Goal: Transaction & Acquisition: Purchase product/service

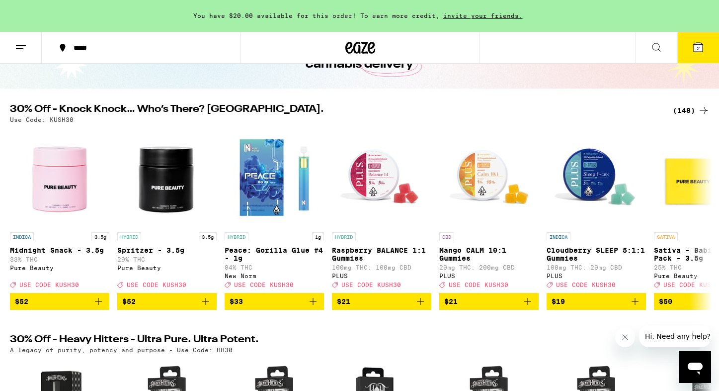
scroll to position [106, 0]
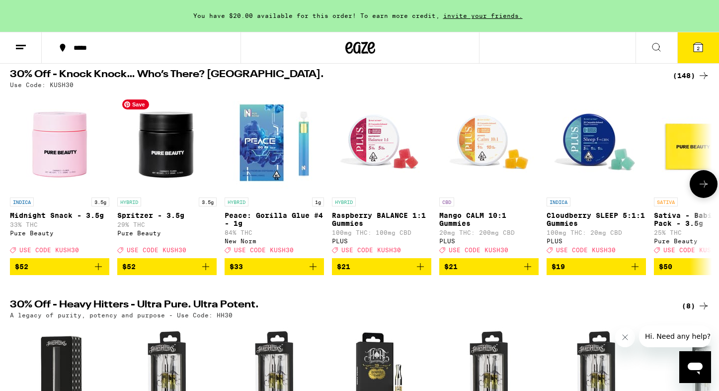
click at [160, 143] on img "Open page for Spritzer - 3.5g from Pure Beauty" at bounding box center [166, 142] width 99 height 99
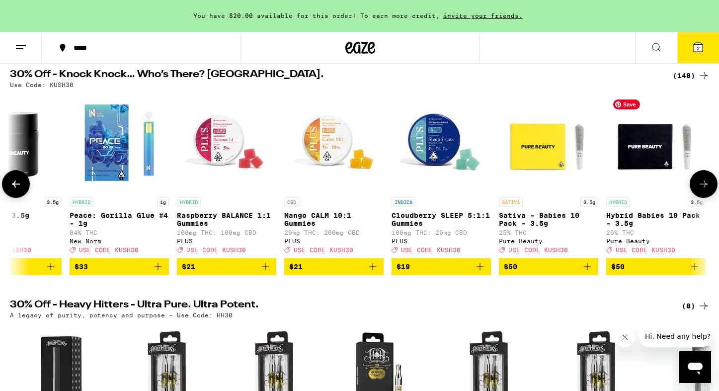
scroll to position [107, 0]
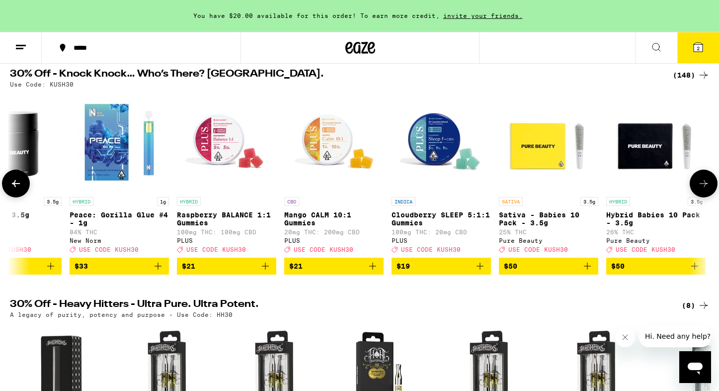
click at [695, 272] on icon "Add to bag" at bounding box center [695, 266] width 12 height 12
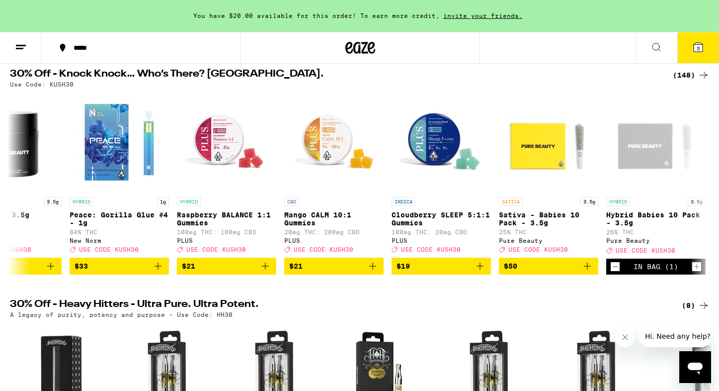
click at [690, 71] on div "(148)" at bounding box center [691, 75] width 37 height 12
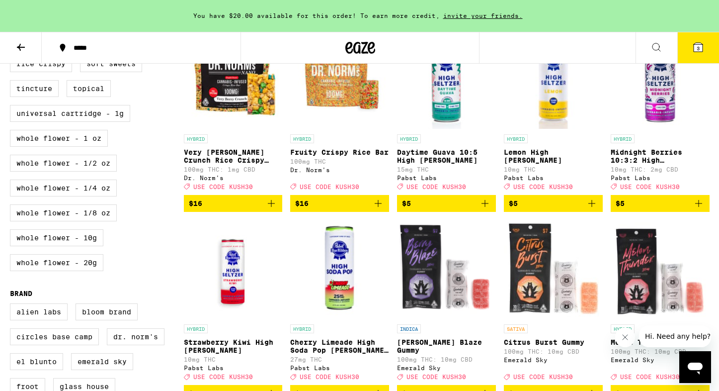
scroll to position [530, 0]
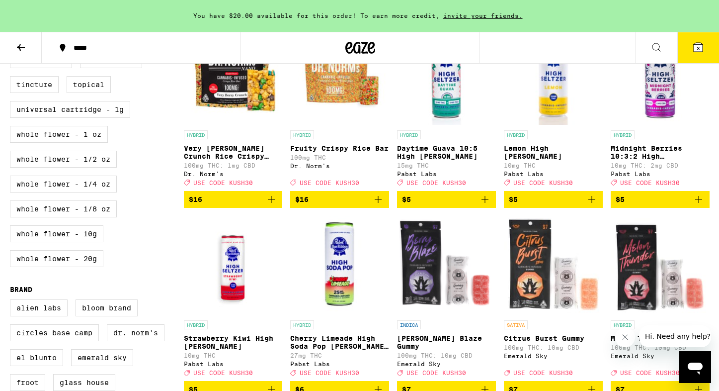
click at [490, 205] on icon "Add to bag" at bounding box center [485, 199] width 12 height 12
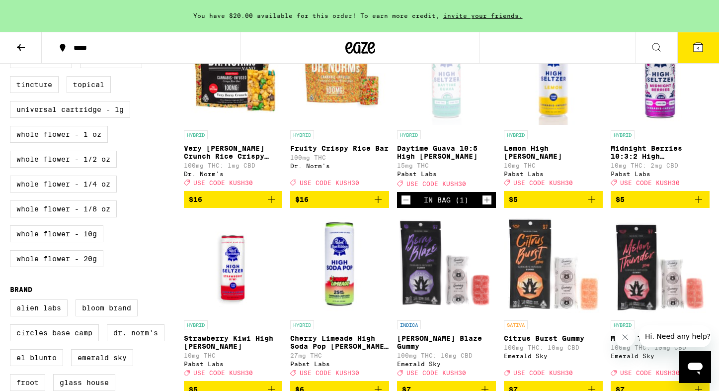
click at [490, 206] on icon "Increment" at bounding box center [487, 200] width 9 height 12
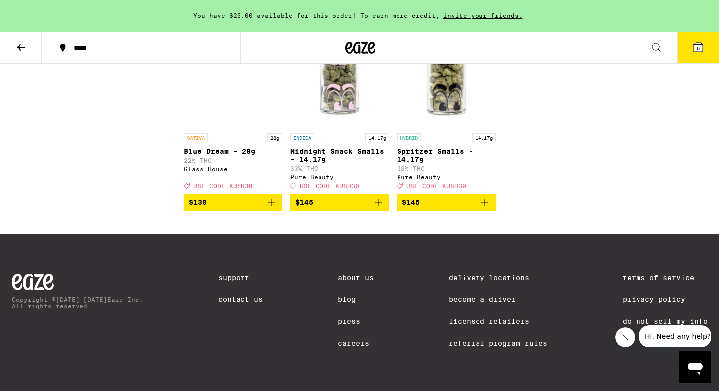
scroll to position [5697, 0]
click at [705, 40] on button "5" at bounding box center [699, 47] width 42 height 31
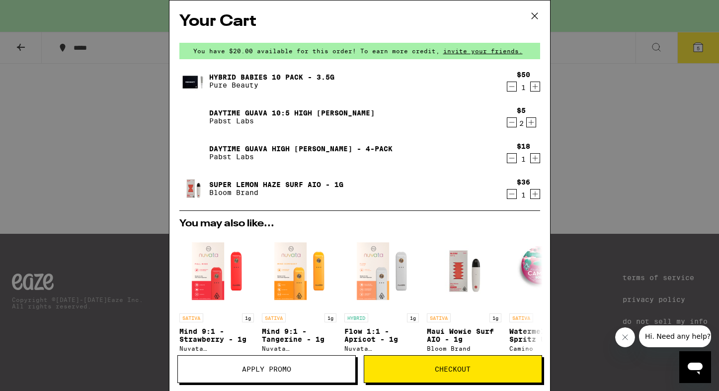
click at [512, 121] on icon "Decrement" at bounding box center [512, 122] width 9 height 12
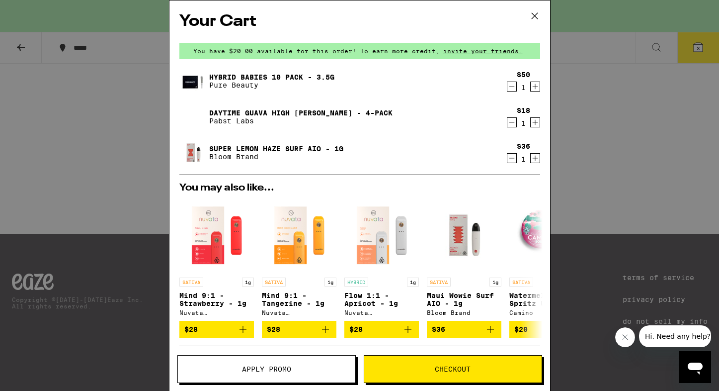
click at [620, 242] on div "Your Cart You have $20.00 available for this order! To earn more credit, invite…" at bounding box center [359, 195] width 719 height 391
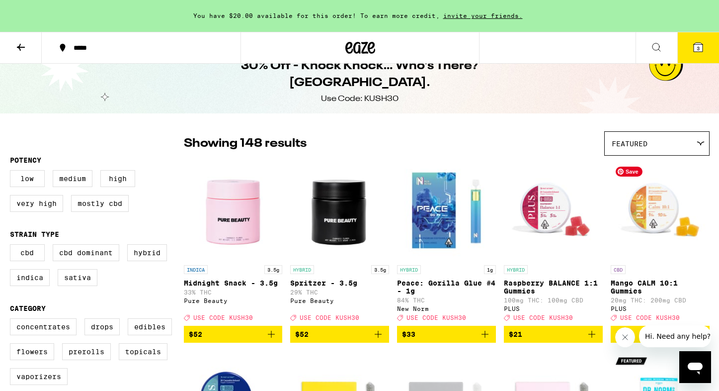
scroll to position [16, 0]
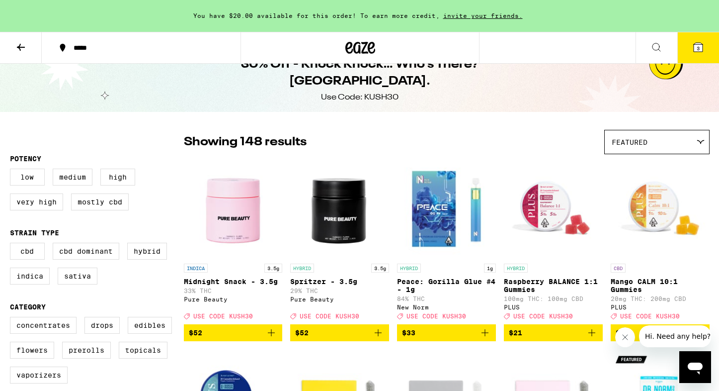
click at [692, 54] on button "3" at bounding box center [699, 47] width 42 height 31
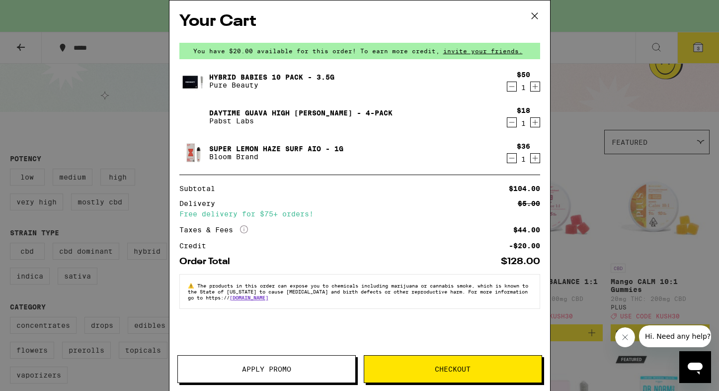
click at [392, 373] on button "Checkout" at bounding box center [453, 369] width 179 height 28
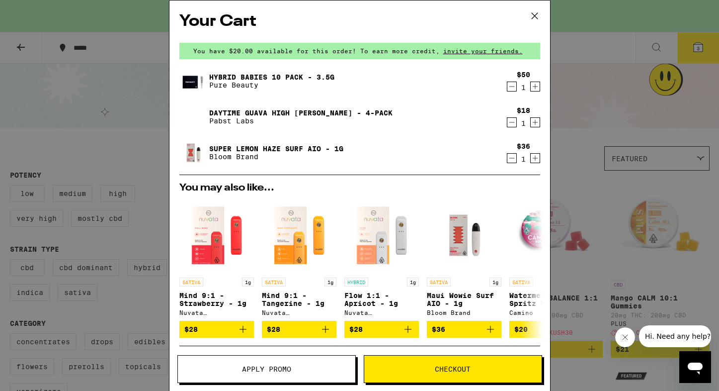
click at [232, 369] on span "Apply Promo" at bounding box center [267, 368] width 178 height 7
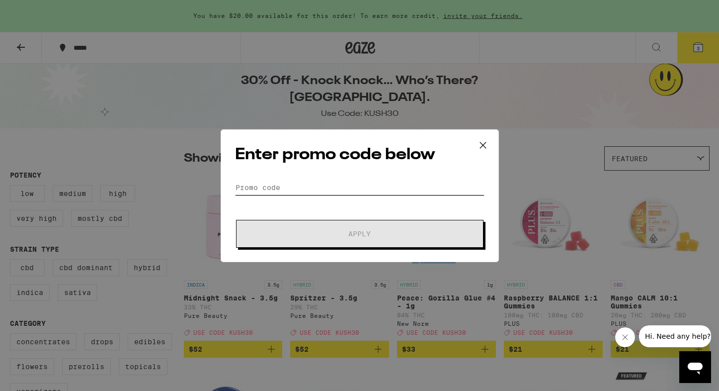
click at [309, 181] on input "Promo Code" at bounding box center [360, 187] width 250 height 15
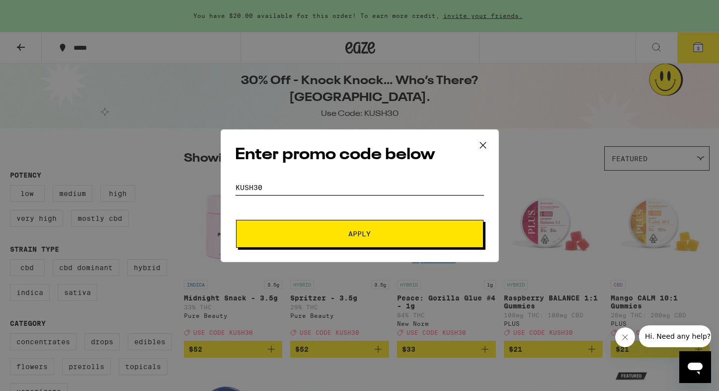
type input "kush30"
click at [326, 230] on span "Apply" at bounding box center [359, 233] width 179 height 7
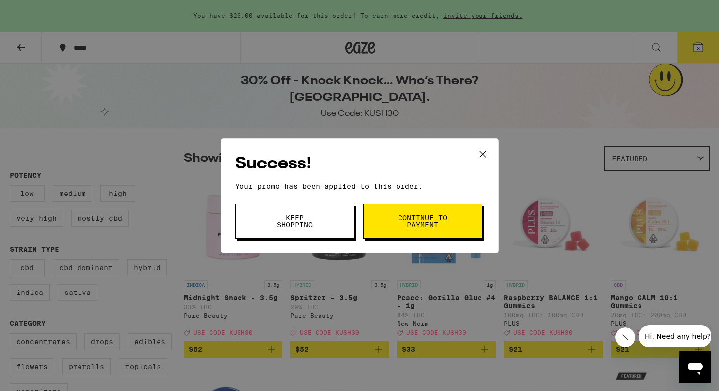
click at [400, 212] on button "Continue to payment" at bounding box center [422, 221] width 119 height 35
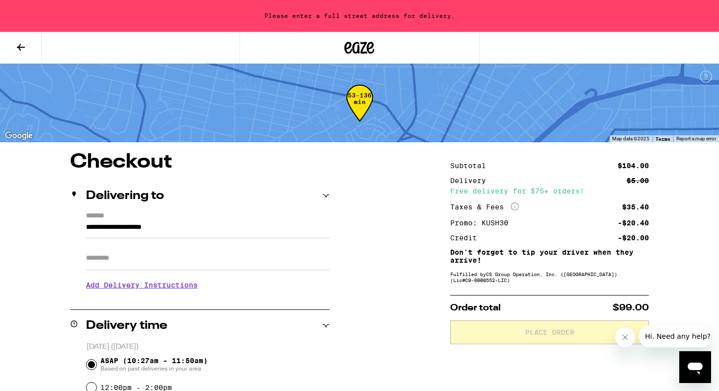
click at [21, 44] on icon at bounding box center [21, 47] width 12 height 12
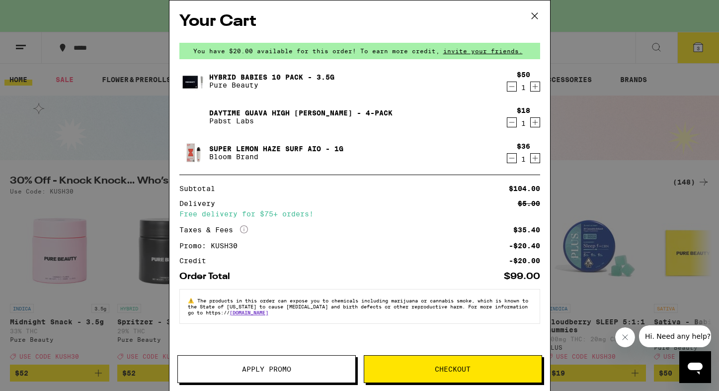
click at [510, 158] on icon "Decrement" at bounding box center [512, 158] width 9 height 12
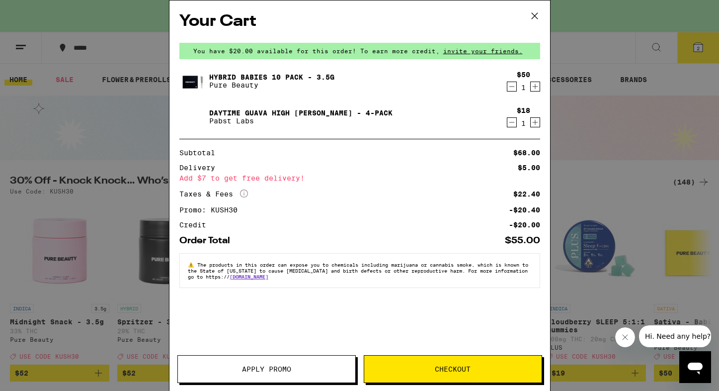
click at [622, 177] on div "Your Cart You have $20.00 available for this order! To earn more credit, invite…" at bounding box center [359, 195] width 719 height 391
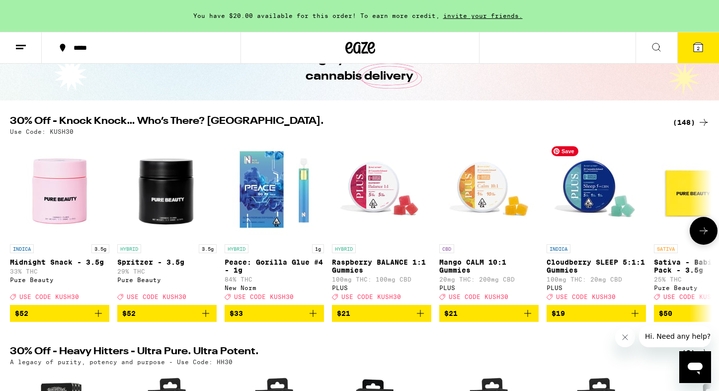
scroll to position [61, 0]
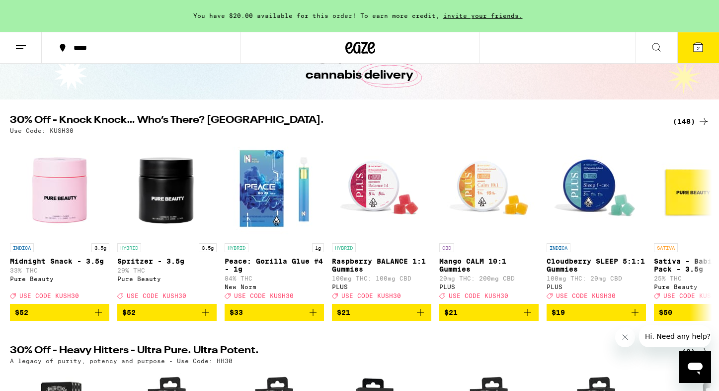
click at [706, 121] on icon at bounding box center [704, 121] width 8 height 7
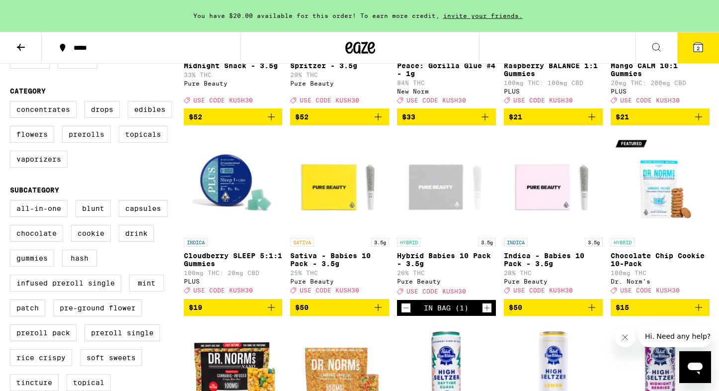
scroll to position [235, 0]
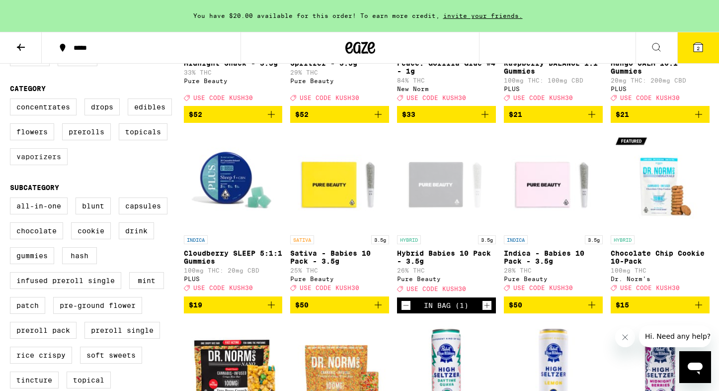
click at [35, 165] on label "Vaporizers" at bounding box center [39, 156] width 58 height 17
click at [12, 100] on input "Vaporizers" at bounding box center [12, 100] width 0 height 0
checkbox input "true"
